Goal: Check status: Check status

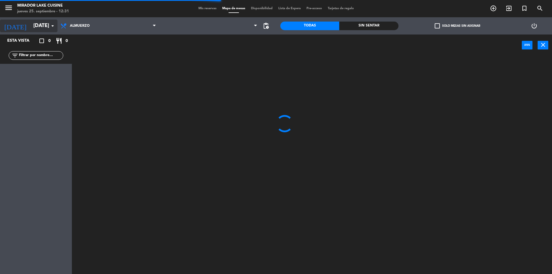
click at [43, 26] on input "vie. 19 sep." at bounding box center [63, 26] width 67 height 12
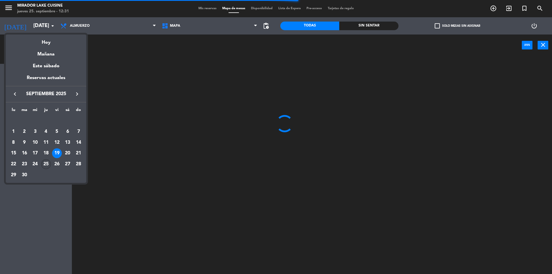
click at [46, 164] on div "25" at bounding box center [46, 164] width 10 height 10
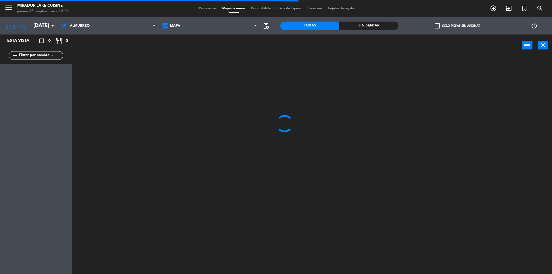
type input "[DEMOGRAPHIC_DATA] [DATE]"
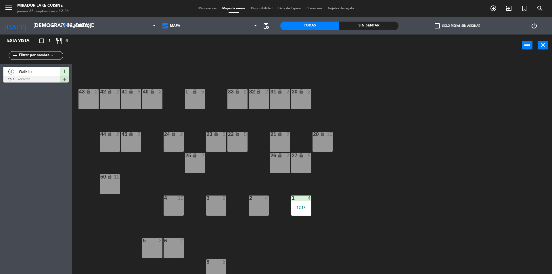
click at [208, 10] on span "Mis reservas" at bounding box center [208, 8] width 24 height 3
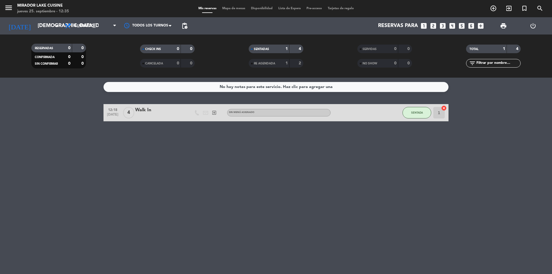
click at [139, 177] on div "No hay notas para este servicio. Haz clic para agregar una 12:18 sep. 25 4 Walk…" at bounding box center [276, 176] width 552 height 196
click at [35, 25] on input "[DEMOGRAPHIC_DATA] [DATE]" at bounding box center [68, 26] width 67 height 12
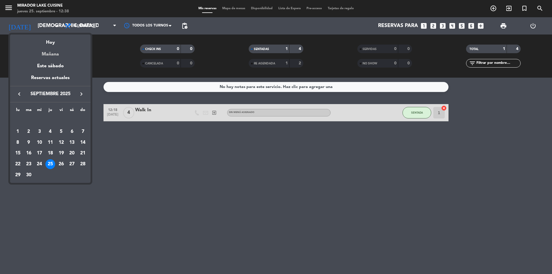
click at [49, 55] on div "Mañana" at bounding box center [50, 52] width 81 height 12
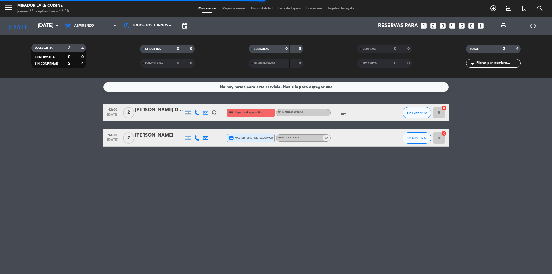
click at [216, 215] on div "No hay notas para este servicio. Haz clic para agregar una 13:00 sep. 26 2 Ana …" at bounding box center [276, 176] width 552 height 196
click at [208, 210] on div "No hay notas para este servicio. Haz clic para agregar una 13:00 sep. 26 2 Ana …" at bounding box center [276, 176] width 552 height 196
click at [345, 112] on icon "subject" at bounding box center [343, 112] width 7 height 7
click at [309, 181] on div "No hay notas para este servicio. Haz clic para agregar una 13:00 sep. 26 2 Ana …" at bounding box center [276, 176] width 552 height 196
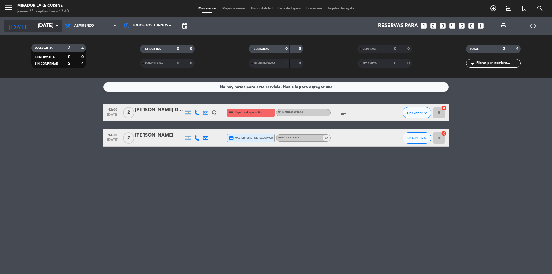
click at [35, 23] on input "vie. 26 sep." at bounding box center [68, 26] width 67 height 12
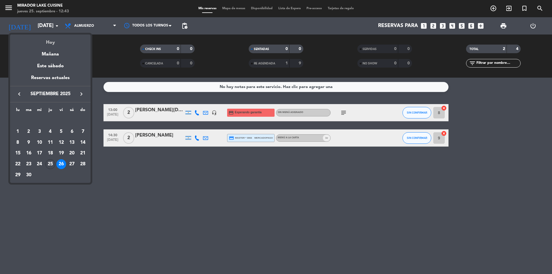
click at [52, 43] on div "Hoy" at bounding box center [50, 41] width 81 height 12
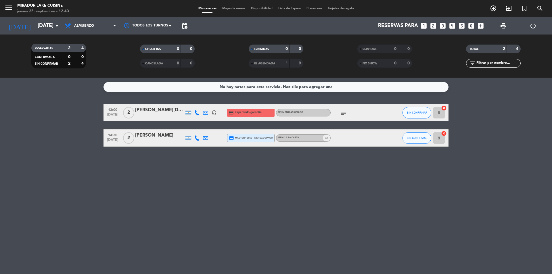
type input "[DEMOGRAPHIC_DATA] [DATE]"
click at [60, 133] on bookings-row "13:00 sep. 26 2 Ana Paula de la Iglesia headset_mic credit_card Esperando garan…" at bounding box center [276, 125] width 552 height 43
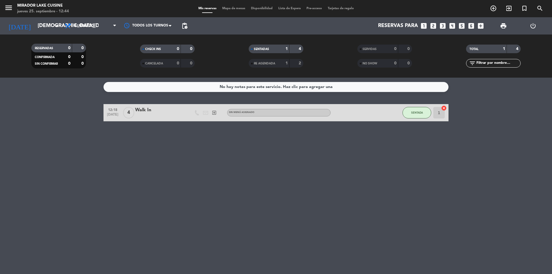
click at [183, 225] on div "No hay notas para este servicio. Haz clic para agregar una 12:18 sep. 25 4 Walk…" at bounding box center [276, 176] width 552 height 196
click at [368, 193] on div "No hay notas para este servicio. Haz clic para agregar una 12:18 sep. 25 4 Walk…" at bounding box center [276, 176] width 552 height 196
